Goal: Find specific page/section: Find specific page/section

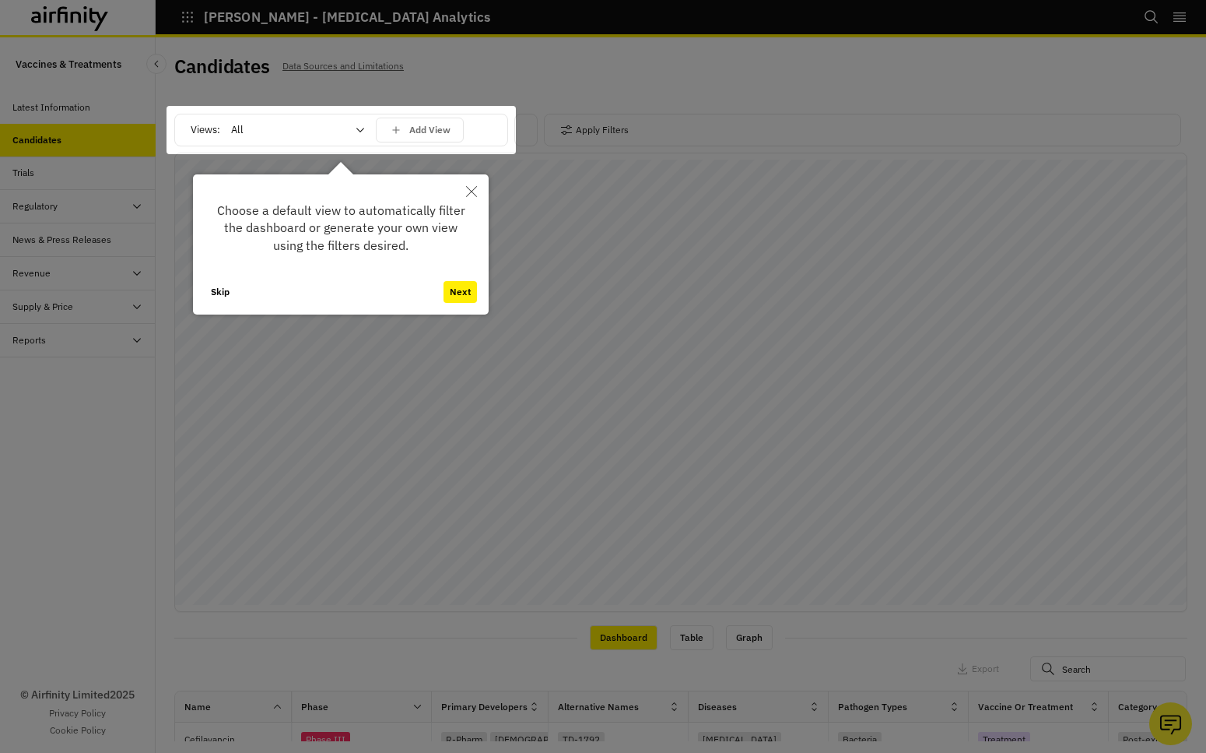
click at [475, 193] on icon "Close" at bounding box center [471, 191] width 11 height 11
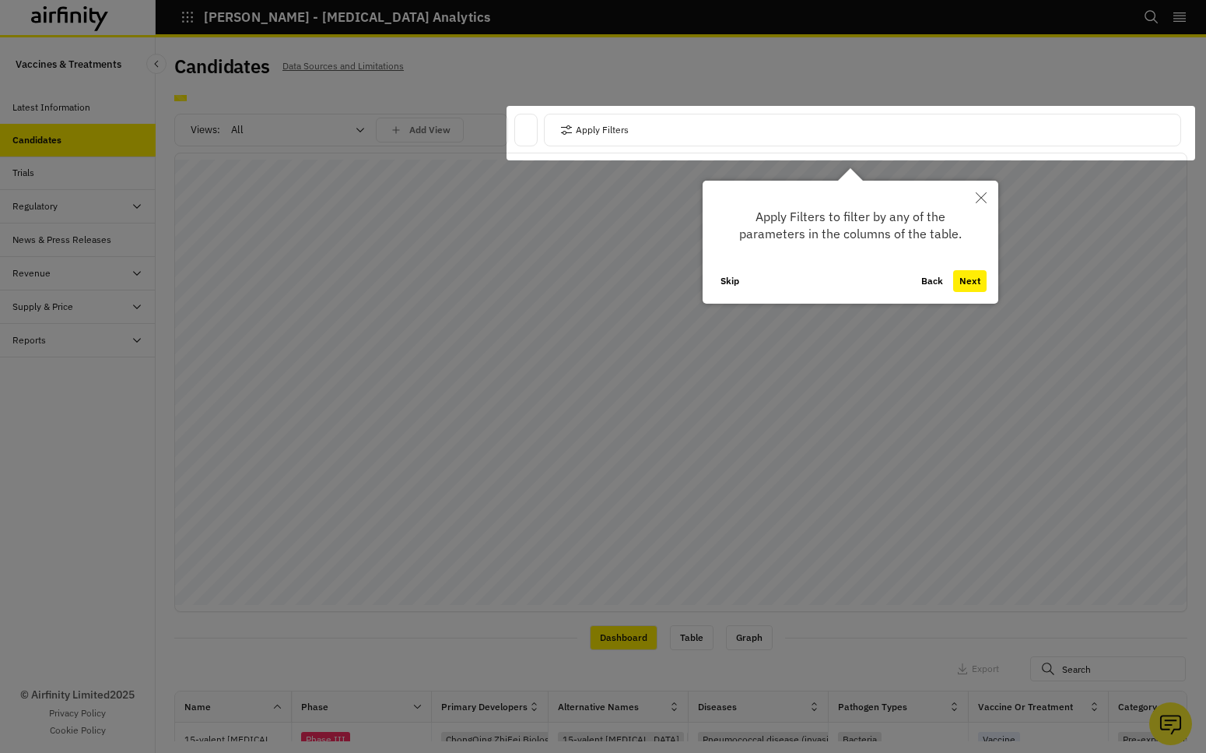
click at [570, 193] on div at bounding box center [603, 376] width 1206 height 753
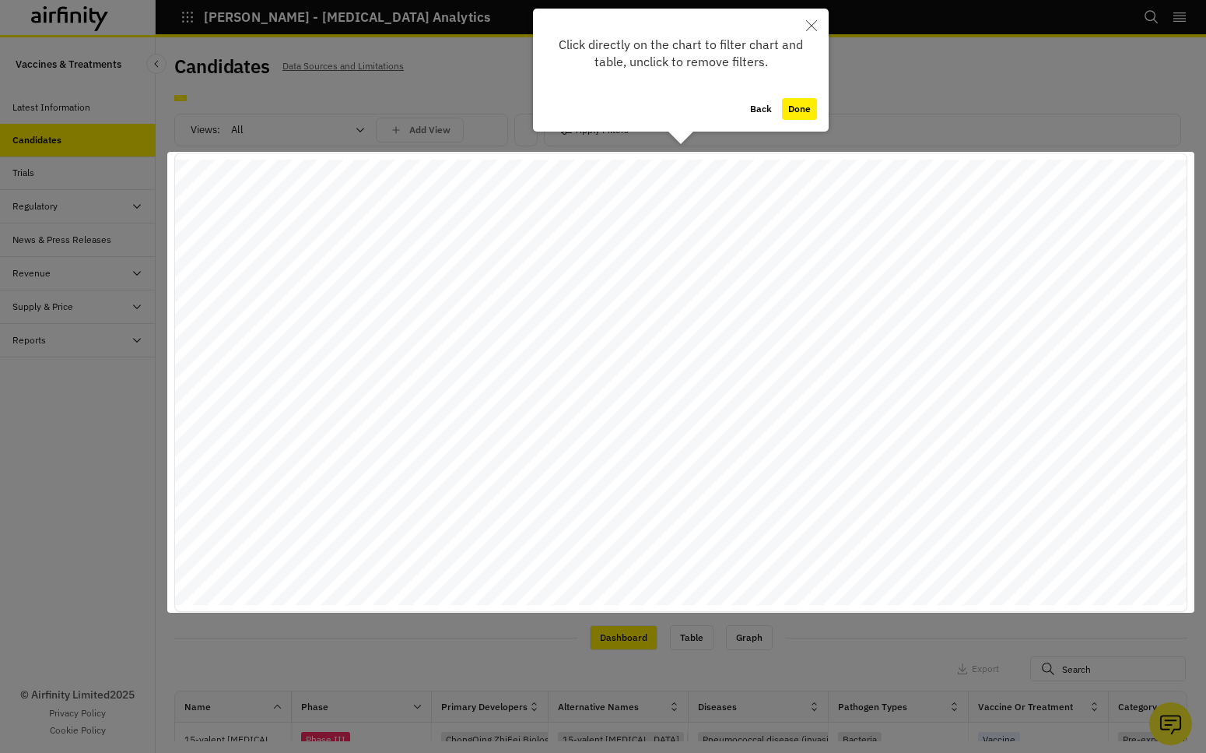
click at [570, 193] on div at bounding box center [680, 382] width 1027 height 461
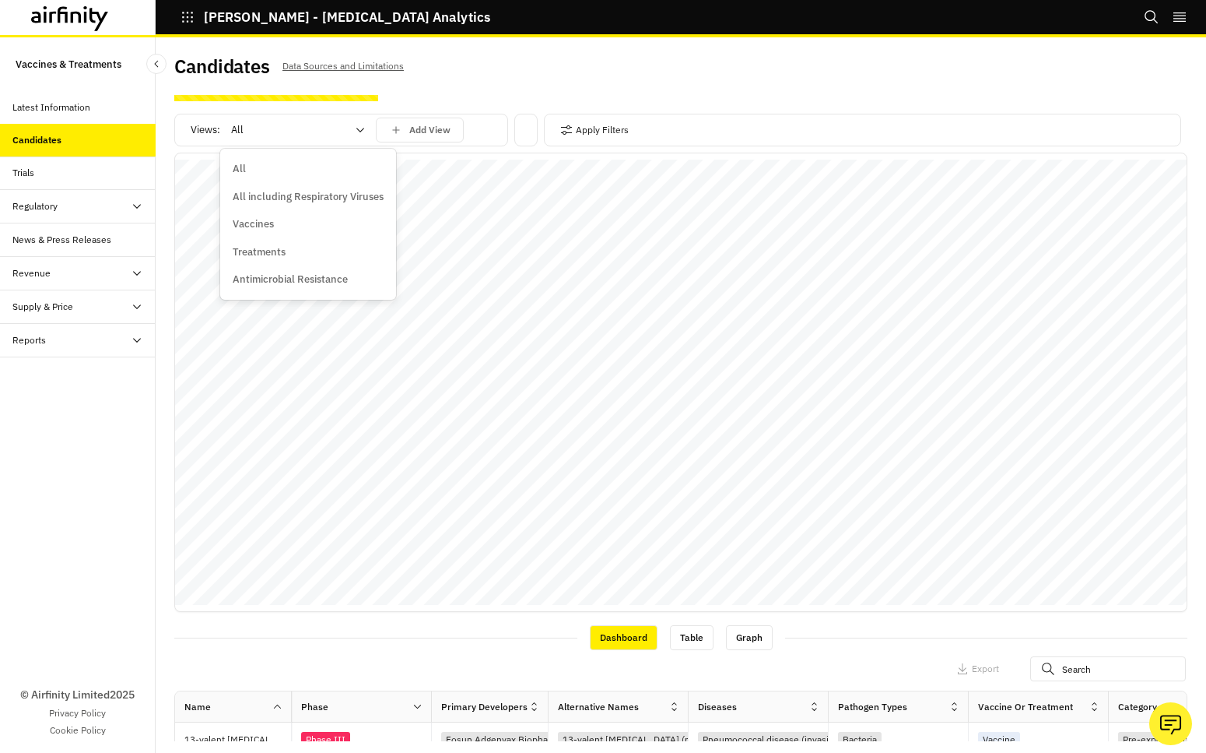
click at [352, 130] on div "All" at bounding box center [287, 130] width 134 height 25
click at [295, 198] on p "All including Respiratory Viruses" at bounding box center [308, 197] width 151 height 16
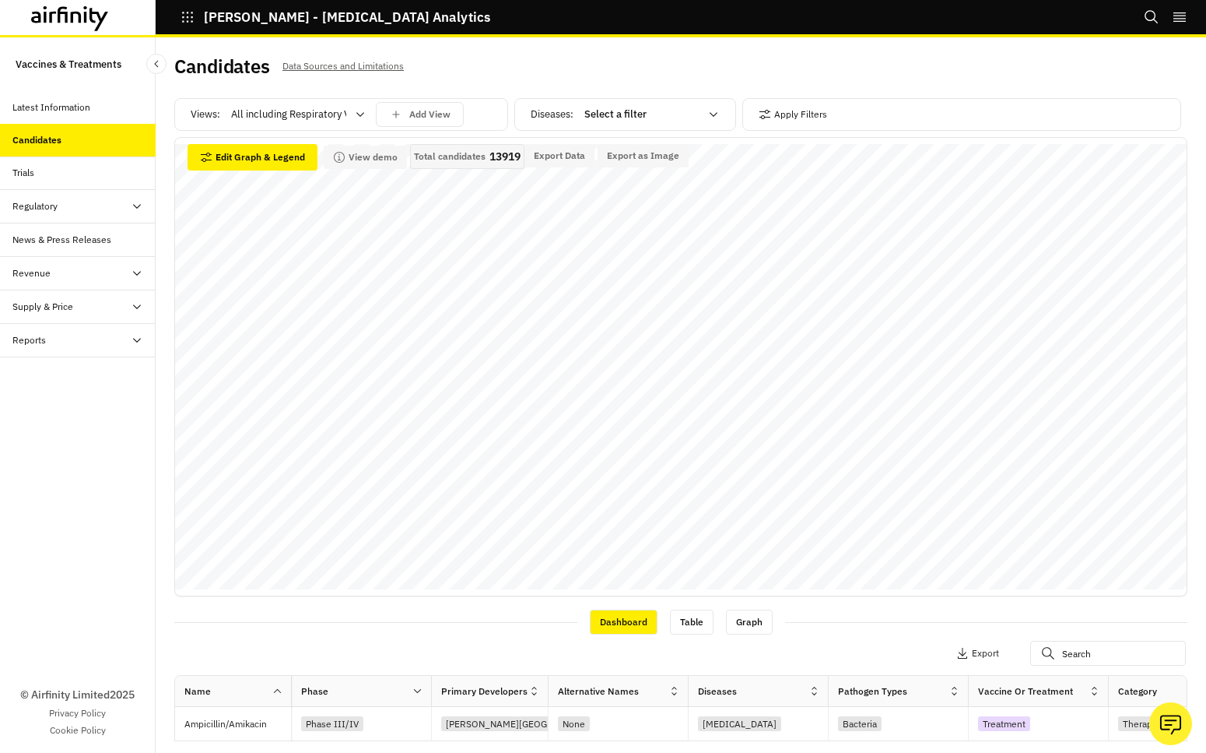
click at [93, 522] on div "© Airfinity Limited 2025 Privacy Policy Cookie Policy" at bounding box center [78, 554] width 156 height 395
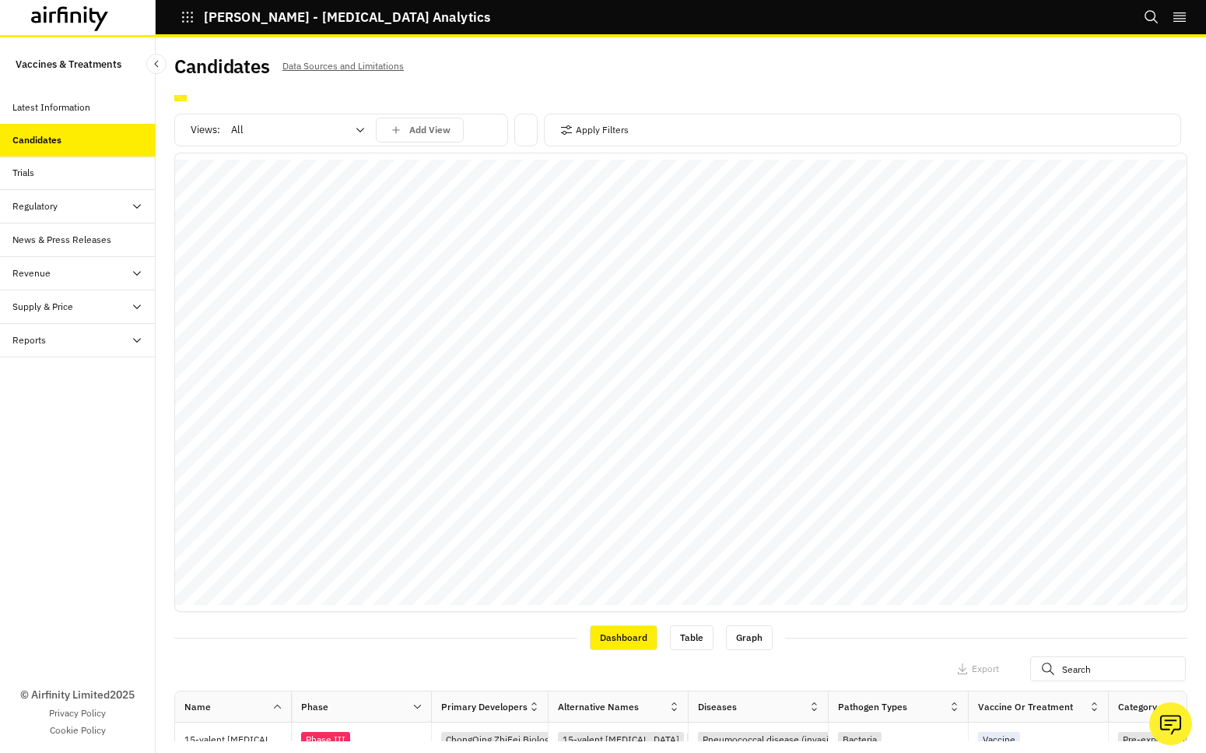
click at [186, 19] on icon "button" at bounding box center [188, 17] width 14 height 14
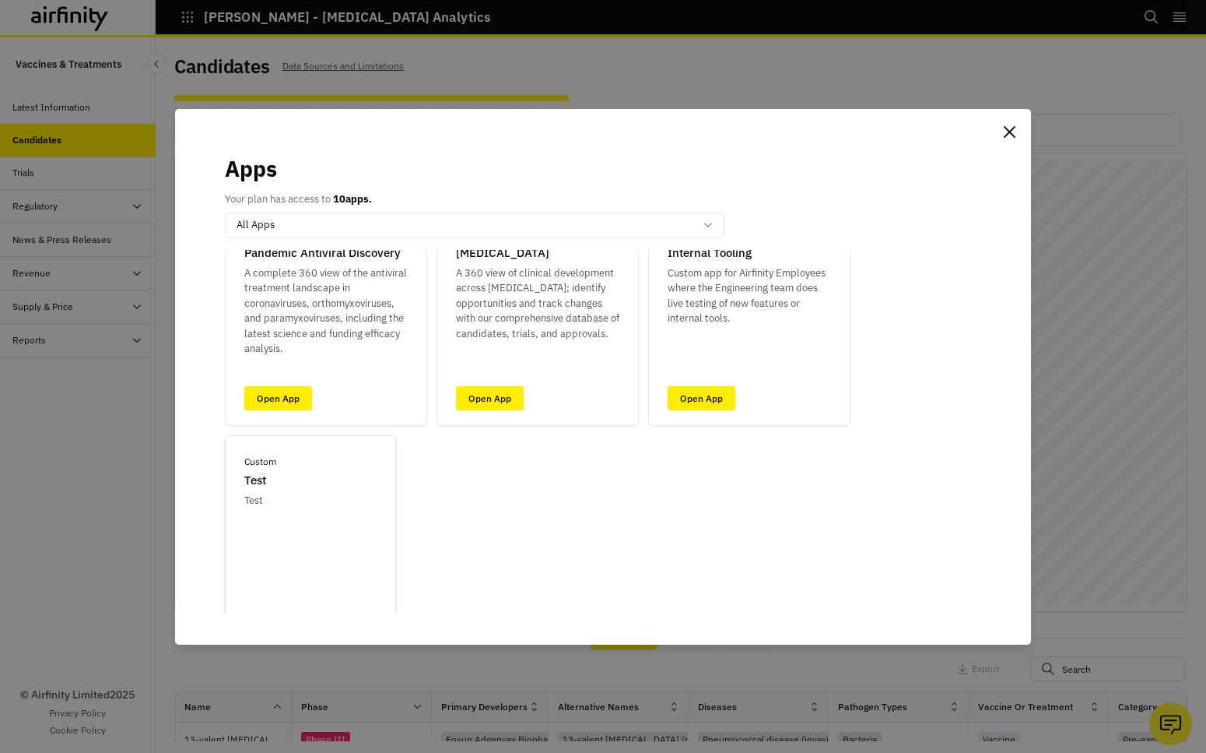
scroll to position [886, 0]
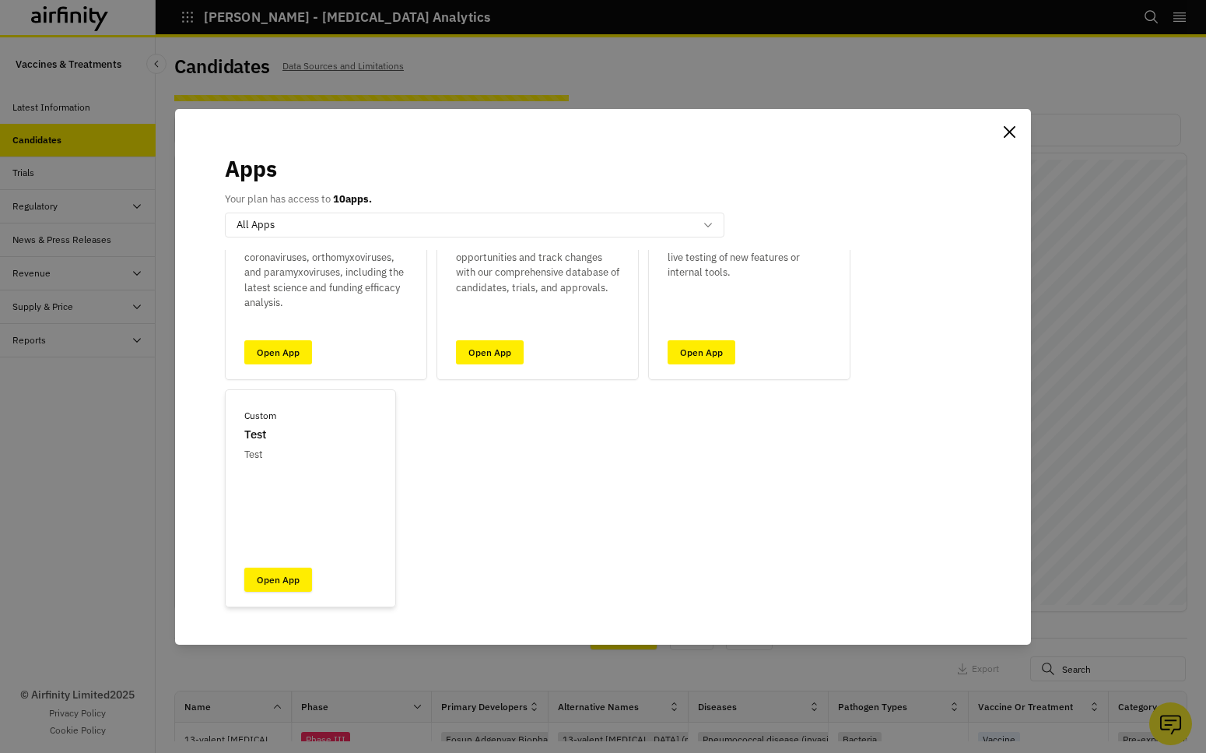
click at [285, 580] on link "Open App" at bounding box center [278, 579] width 68 height 24
